Goal: Task Accomplishment & Management: Manage account settings

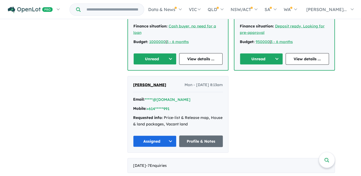
scroll to position [505, 0]
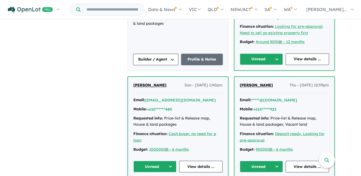
click at [161, 161] on button "Unread" at bounding box center [154, 167] width 43 height 12
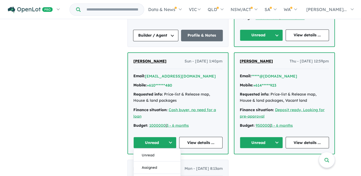
scroll to position [559, 0]
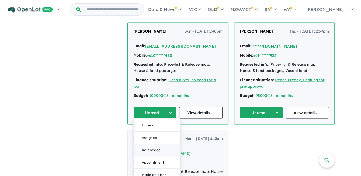
click at [158, 144] on button "Re-engage" at bounding box center [157, 150] width 47 height 12
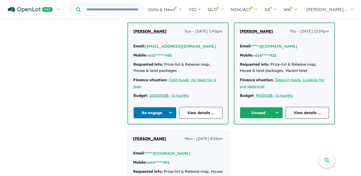
click at [258, 107] on button "Unread" at bounding box center [261, 113] width 43 height 12
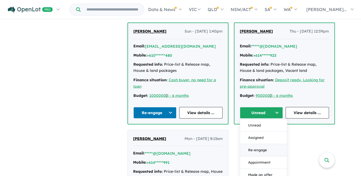
click at [259, 144] on button "Re-engage" at bounding box center [263, 150] width 47 height 12
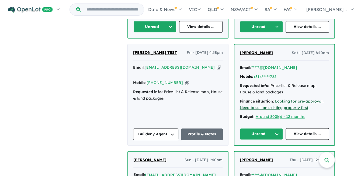
scroll to position [424, 0]
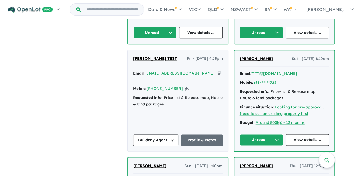
click at [259, 134] on button "Unread" at bounding box center [261, 140] width 43 height 12
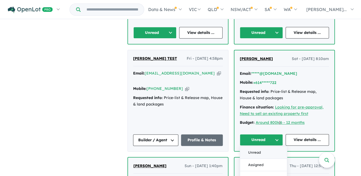
scroll to position [478, 0]
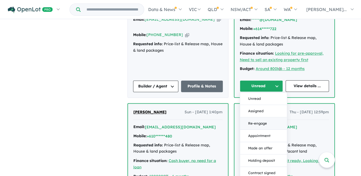
click at [255, 118] on button "Re-engage" at bounding box center [263, 124] width 47 height 12
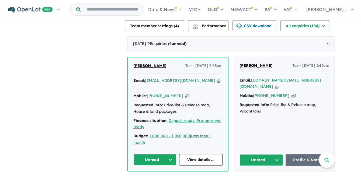
scroll to position [236, 0]
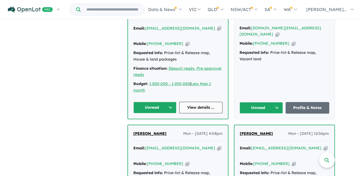
click at [199, 102] on link "View details ..." at bounding box center [200, 108] width 43 height 12
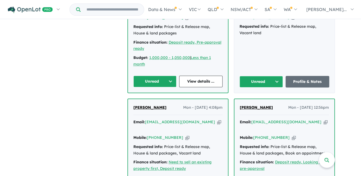
scroll to position [263, 0]
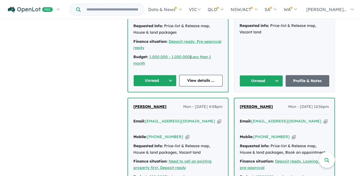
click at [155, 75] on button "Unread" at bounding box center [154, 81] width 43 height 12
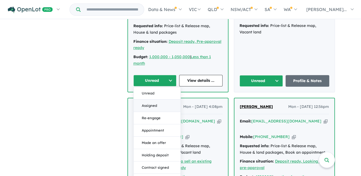
click at [159, 99] on button "Assigned" at bounding box center [157, 105] width 47 height 12
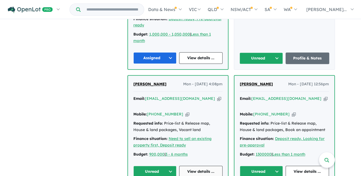
scroll to position [317, 0]
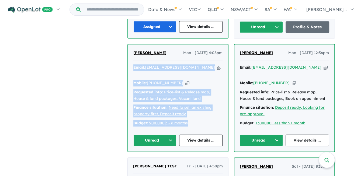
drag, startPoint x: 185, startPoint y: 105, endPoint x: 132, endPoint y: 53, distance: 74.2
click at [132, 53] on div "Gina Mountfield Mon - 22/09/2025, 4:08pm Email: g.mountfield67@gmail.com Copied…" at bounding box center [178, 97] width 100 height 107
copy div "Email: g.mountfield67@gmail.com Copied! Mobile: +61 455 428 383 Copied! Request…"
click at [155, 135] on button "Unread" at bounding box center [154, 141] width 43 height 12
click at [146, 160] on button "Assigned" at bounding box center [157, 166] width 47 height 12
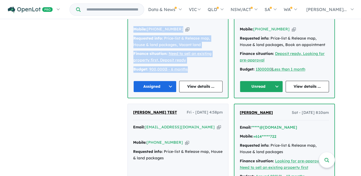
scroll to position [290, 0]
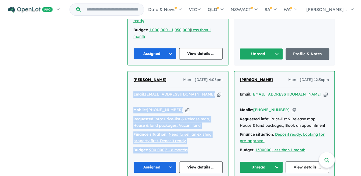
click at [258, 162] on button "Unread" at bounding box center [261, 168] width 43 height 12
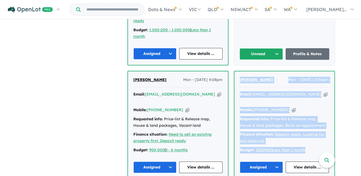
drag, startPoint x: 321, startPoint y: 135, endPoint x: 236, endPoint y: 71, distance: 106.2
click at [236, 71] on div "Suzanne McDonnell Mon - 22/09/2025, 12:56pm Email: sjmcdonnell55@gmail.com Copi…" at bounding box center [285, 124] width 100 height 107
copy div "Suzanne McDonnell Mon - 22/09/2025, 12:56pm Email: sjmcdonnell55@gmail.com Copi…"
click at [268, 92] on a%20Woodbury%20Estate%20-%20Victoria%20Point"] "sjmcdonnell55@gmail.com" at bounding box center [287, 94] width 70 height 5
click at [283, 107] on div "Mobile: +61 434 635 131 Copied!" at bounding box center [284, 110] width 89 height 6
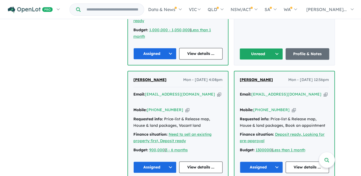
click at [292, 107] on icon "button" at bounding box center [294, 110] width 4 height 6
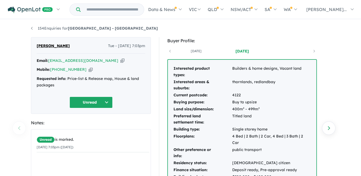
click at [97, 100] on button "Unread" at bounding box center [91, 103] width 43 height 12
click at [85, 129] on button "Assigned" at bounding box center [93, 127] width 47 height 12
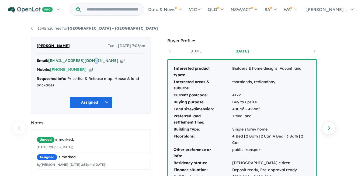
drag, startPoint x: 94, startPoint y: 61, endPoint x: 89, endPoint y: 61, distance: 5.4
click at [89, 61] on div "Email: [EMAIL_ADDRESS][DOMAIN_NAME] Copied!" at bounding box center [91, 61] width 109 height 6
